Goal: Information Seeking & Learning: Learn about a topic

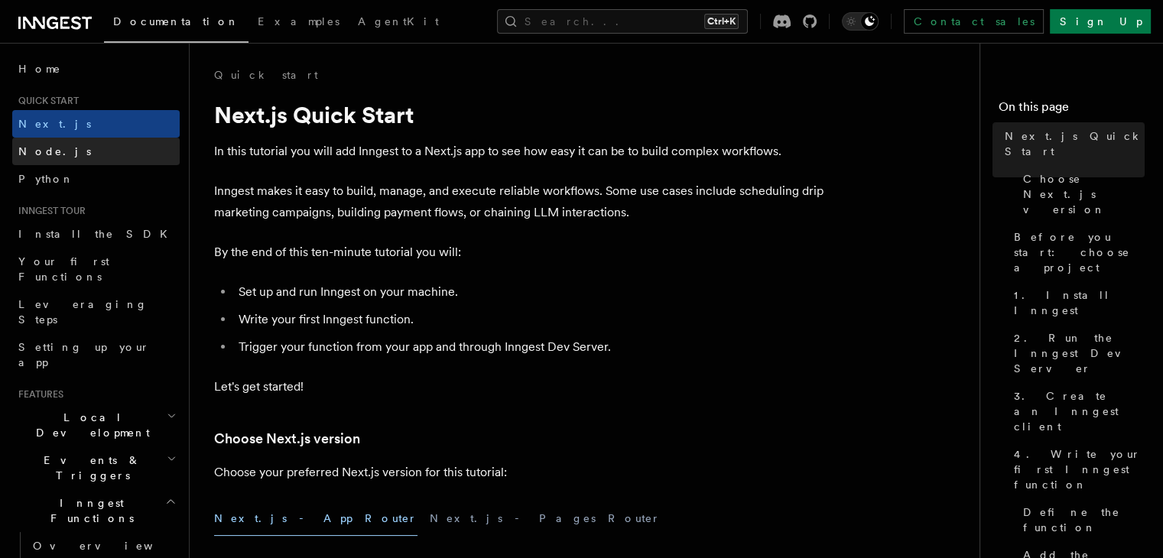
click at [83, 148] on link "Node.js" at bounding box center [95, 152] width 167 height 28
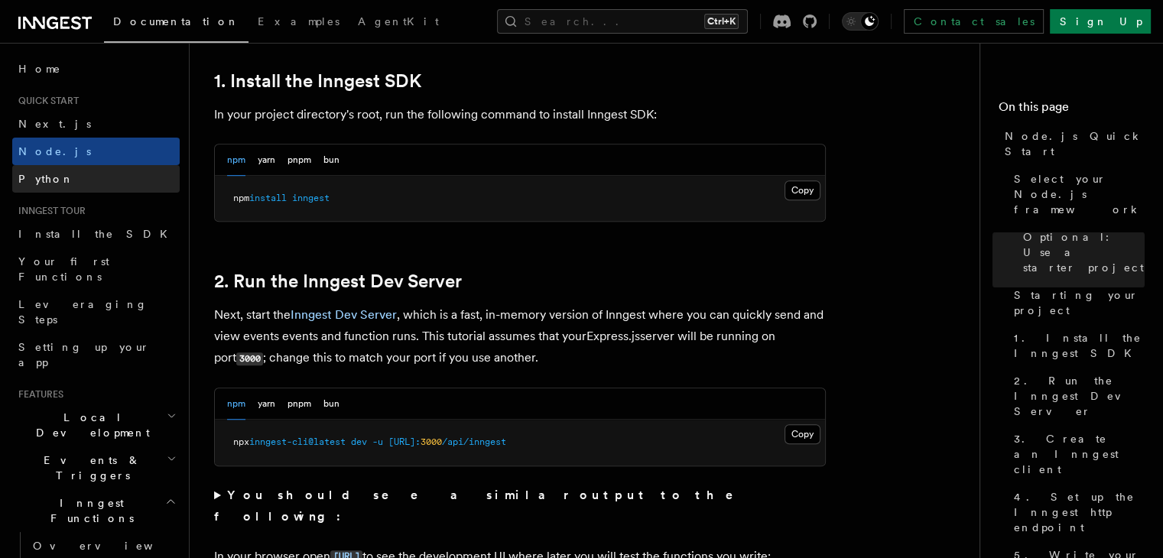
click at [109, 181] on link "Python" at bounding box center [95, 179] width 167 height 28
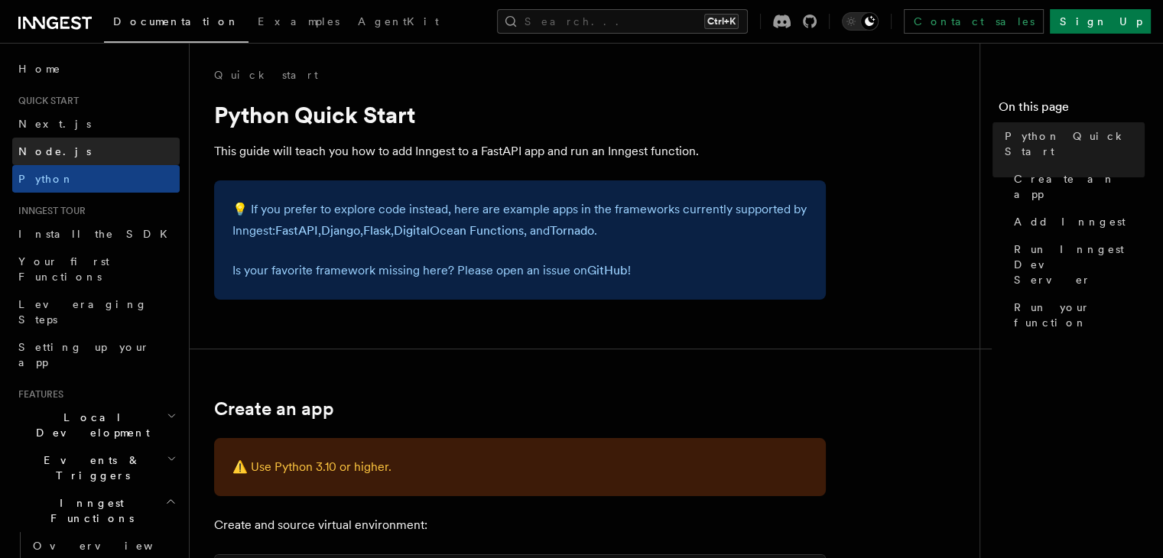
click at [106, 158] on link "Node.js" at bounding box center [95, 152] width 167 height 28
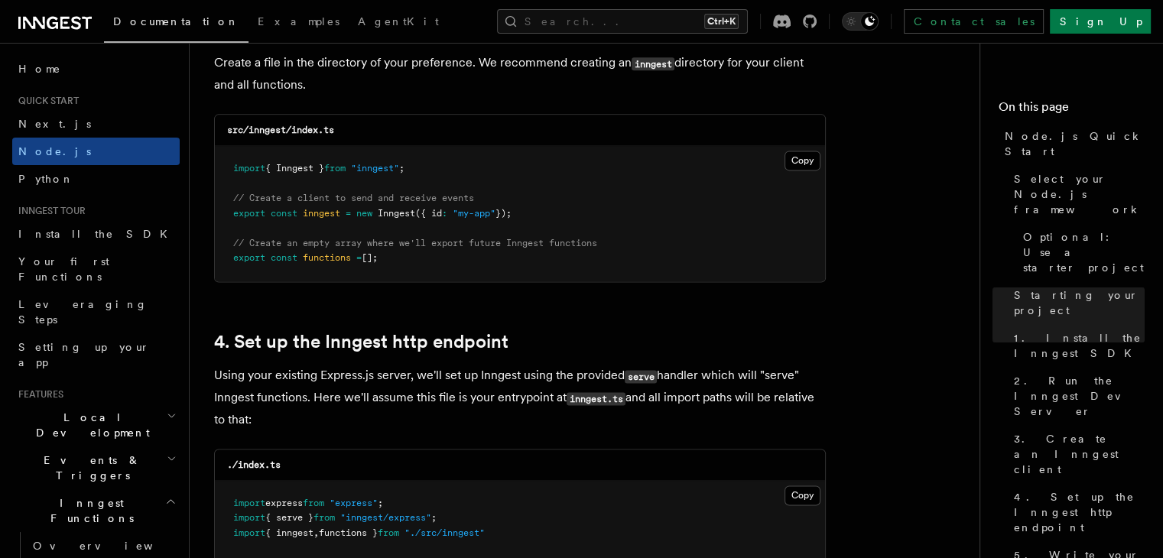
scroll to position [2055, 0]
drag, startPoint x: 347, startPoint y: 219, endPoint x: 554, endPoint y: 210, distance: 207.5
click at [554, 210] on pre "import { Inngest } from "inngest" ; // Create a client to send and receive even…" at bounding box center [520, 212] width 610 height 135
click at [455, 258] on pre "import { Inngest } from "inngest" ; // Create a client to send and receive even…" at bounding box center [520, 212] width 610 height 135
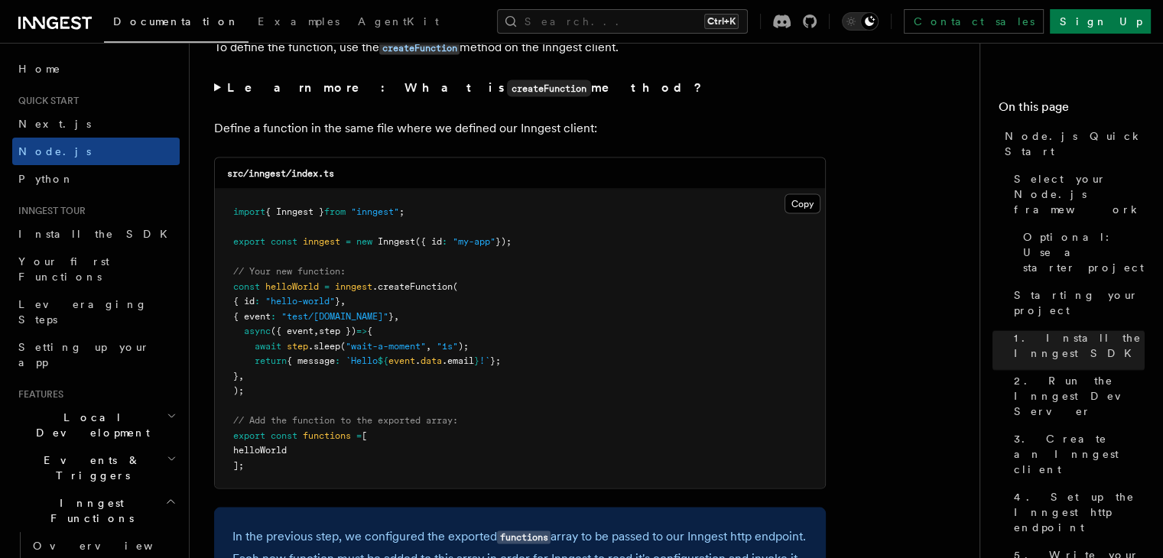
scroll to position [2992, 0]
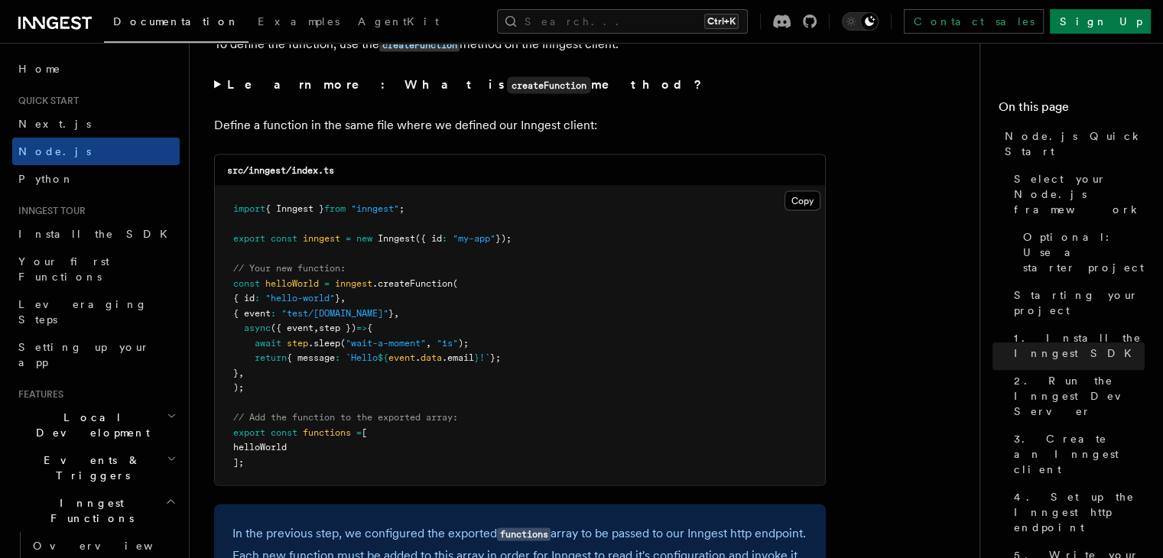
drag, startPoint x: 284, startPoint y: 350, endPoint x: 352, endPoint y: 343, distance: 67.6
drag, startPoint x: 352, startPoint y: 343, endPoint x: 297, endPoint y: 334, distance: 55.8
click at [297, 333] on span "({ event" at bounding box center [292, 328] width 43 height 11
click at [346, 362] on span at bounding box center [342, 358] width 5 height 11
